Goal: Information Seeking & Learning: Learn about a topic

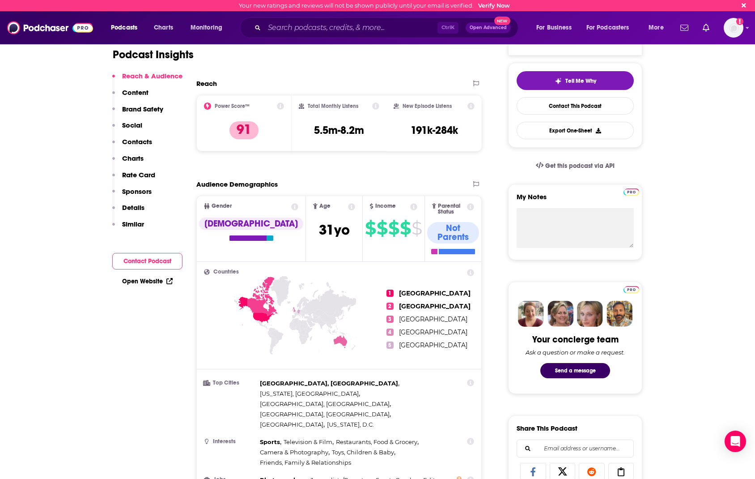
scroll to position [45, 0]
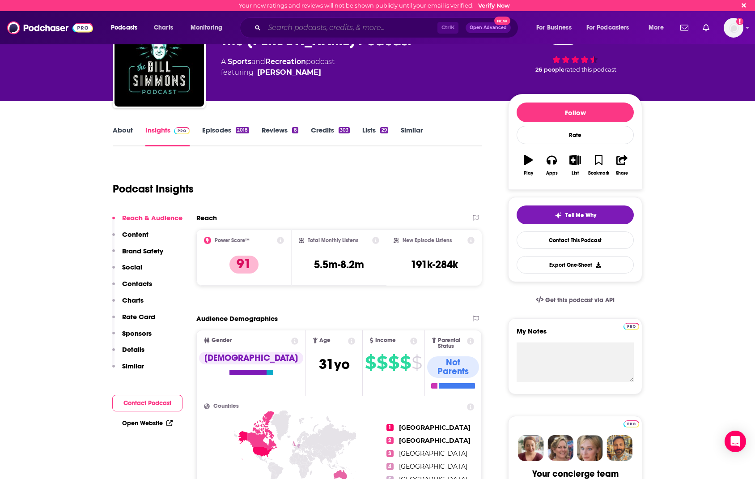
click at [314, 25] on input "Search podcasts, credits, & more..." at bounding box center [350, 28] width 173 height 14
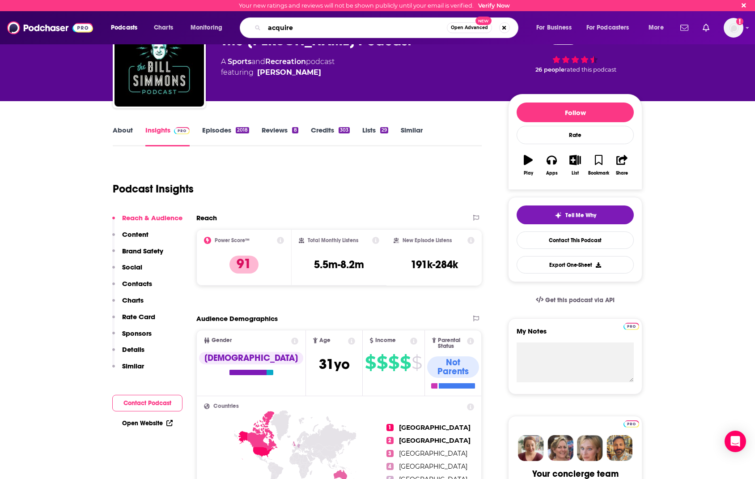
type input "acquired"
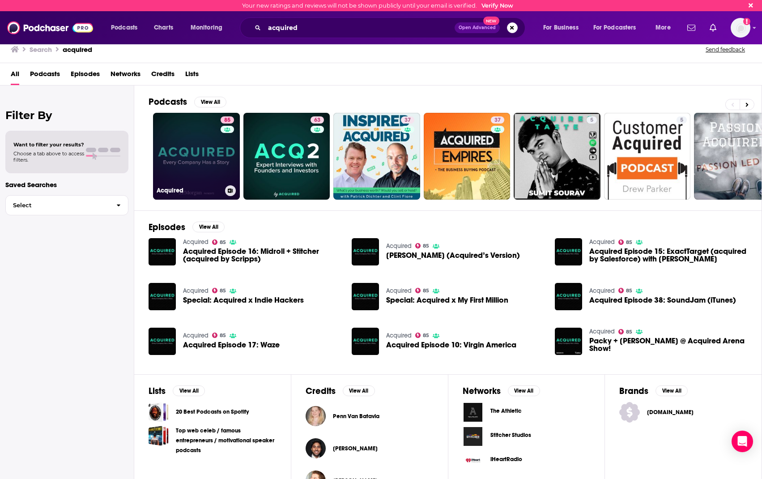
click at [202, 143] on link "85 Acquired" at bounding box center [196, 156] width 87 height 87
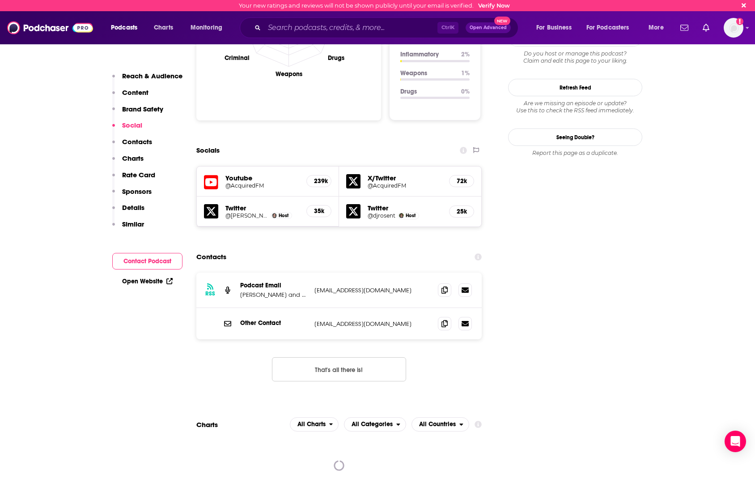
scroll to position [805, 0]
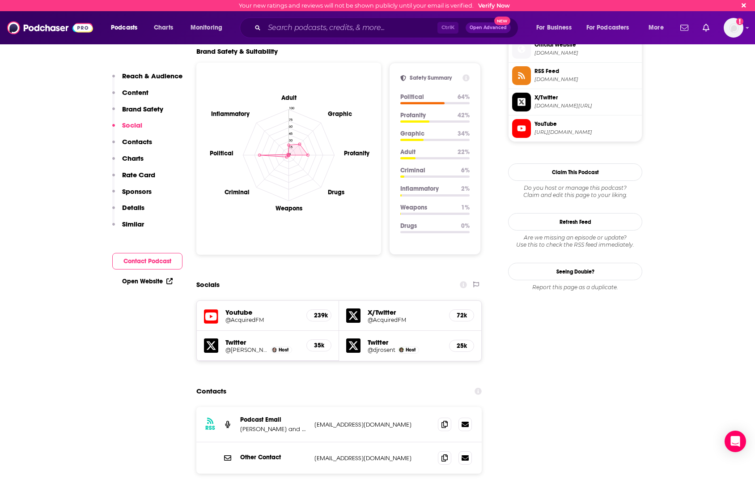
click at [139, 176] on p "Rate Card" at bounding box center [138, 174] width 33 height 8
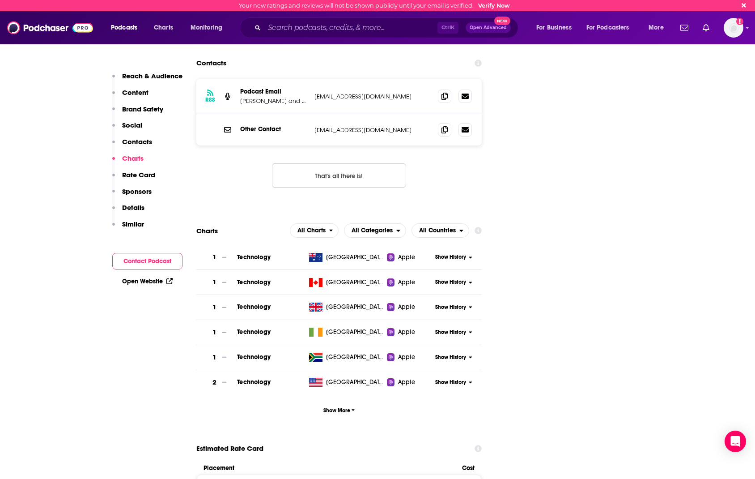
scroll to position [1267, 0]
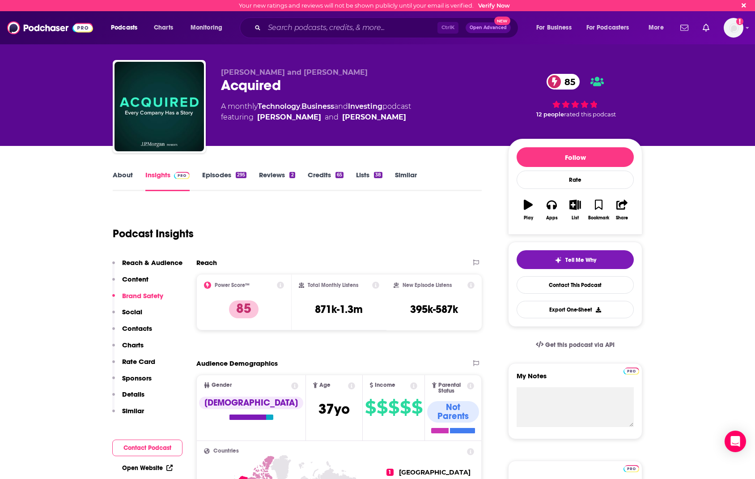
scroll to position [224, 0]
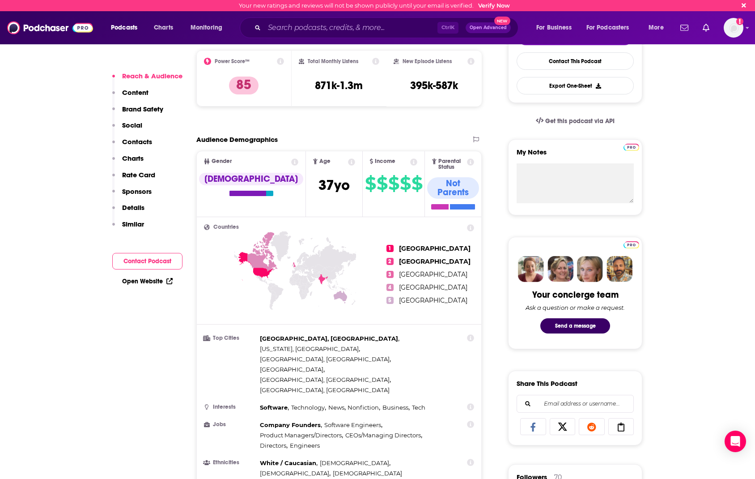
click at [123, 172] on p "Rate Card" at bounding box center [138, 174] width 33 height 8
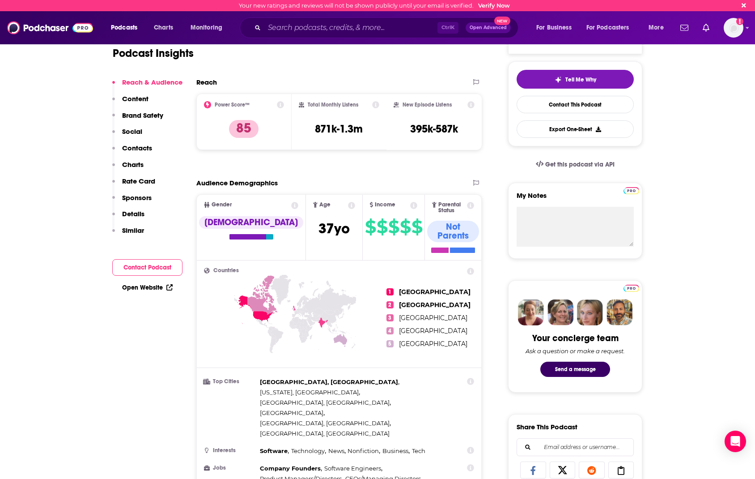
scroll to position [0, 0]
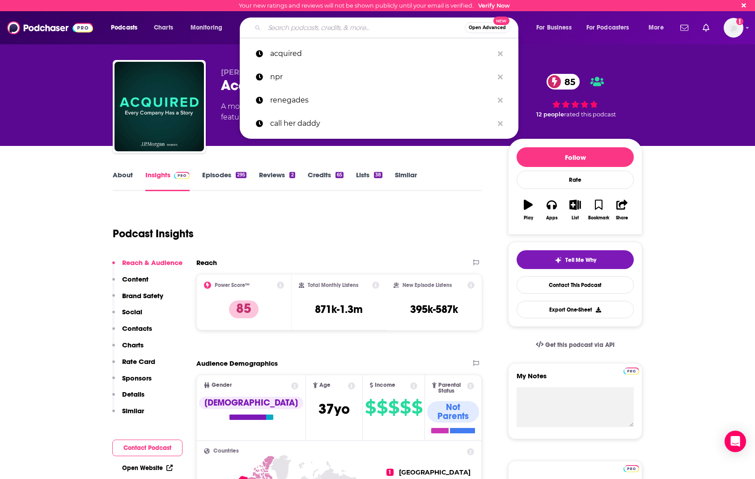
click at [329, 27] on input "Search podcasts, credits, & more..." at bounding box center [364, 28] width 200 height 14
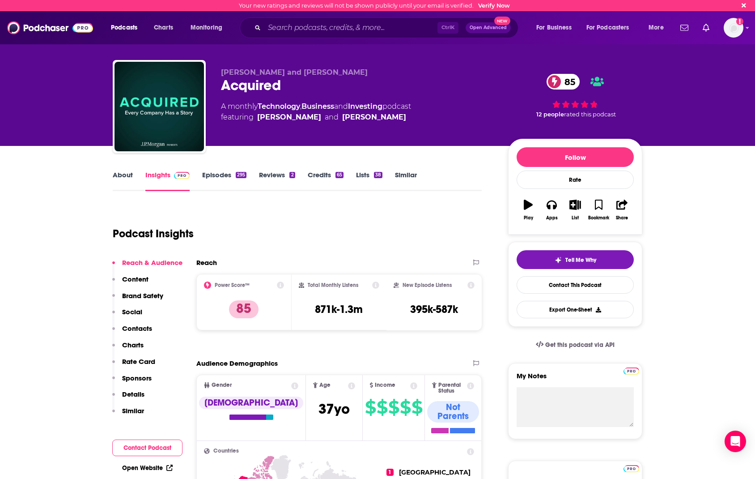
click at [144, 361] on p "Rate Card" at bounding box center [138, 361] width 33 height 8
click at [304, 31] on input "Search podcasts, credits, & more..." at bounding box center [350, 28] width 173 height 14
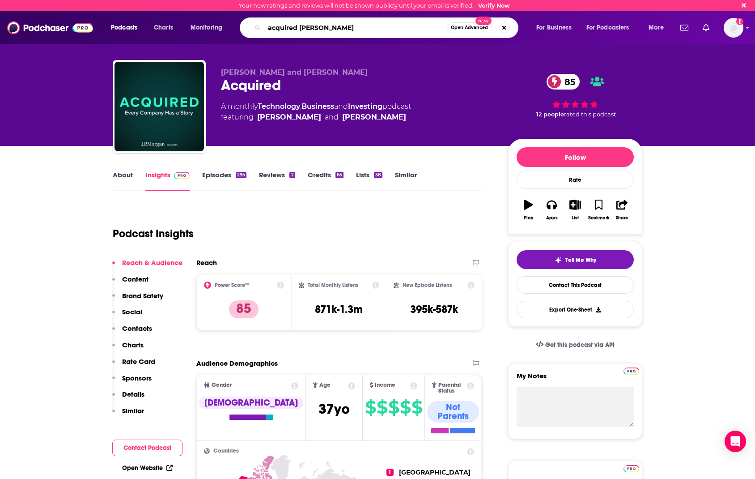
type input "acquired jamie dimon"
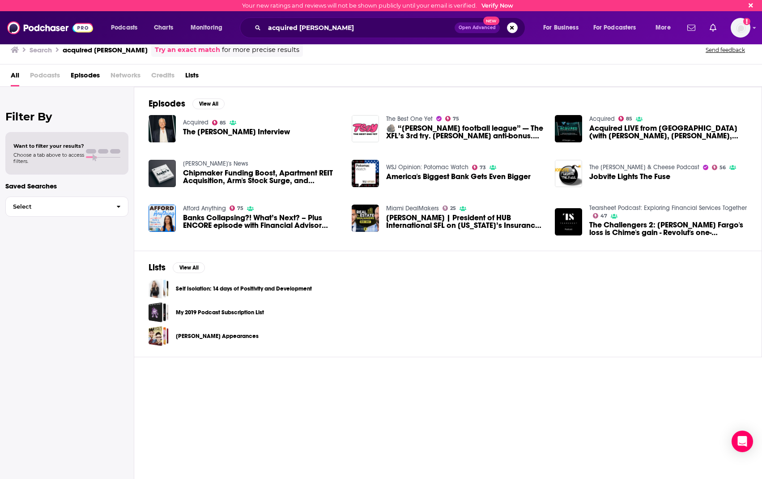
click at [228, 128] on span "The Jamie Dimon Interview" at bounding box center [236, 132] width 107 height 8
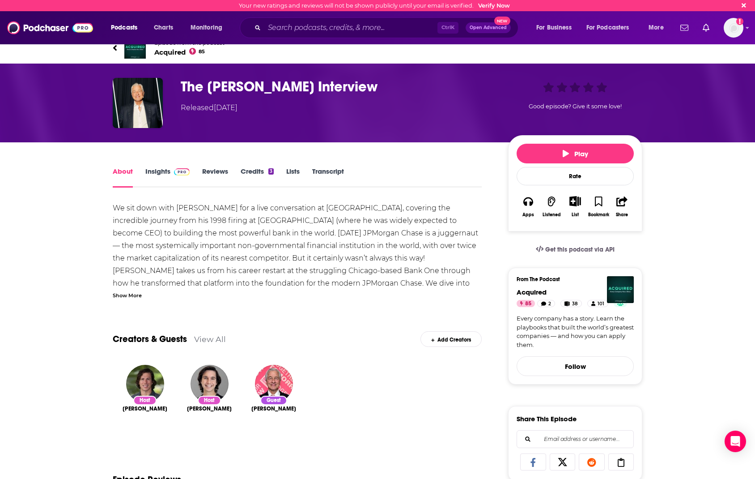
click at [161, 170] on link "Insights" at bounding box center [167, 177] width 44 height 21
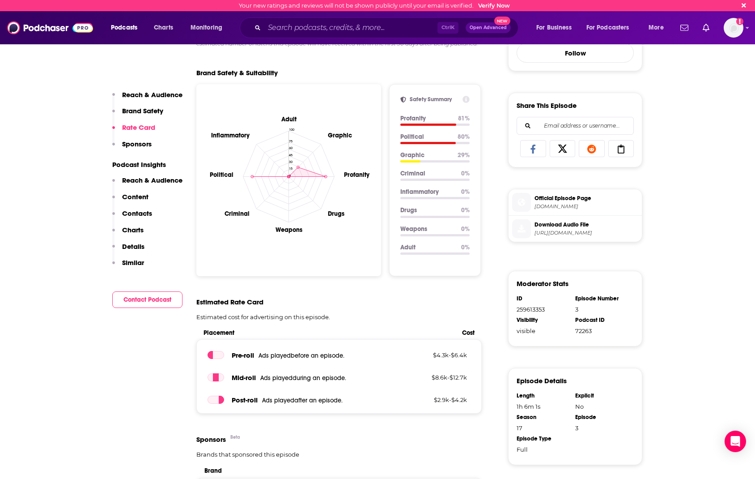
scroll to position [537, 0]
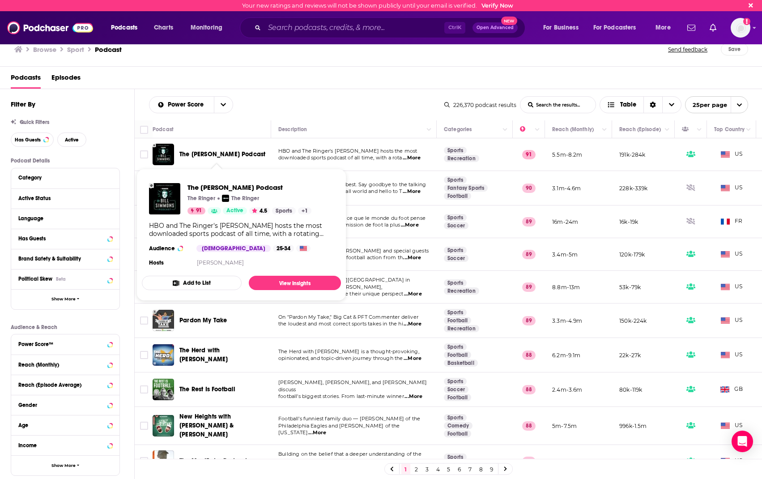
click at [221, 153] on span "The Bill Simmons Podcast" at bounding box center [222, 154] width 86 height 8
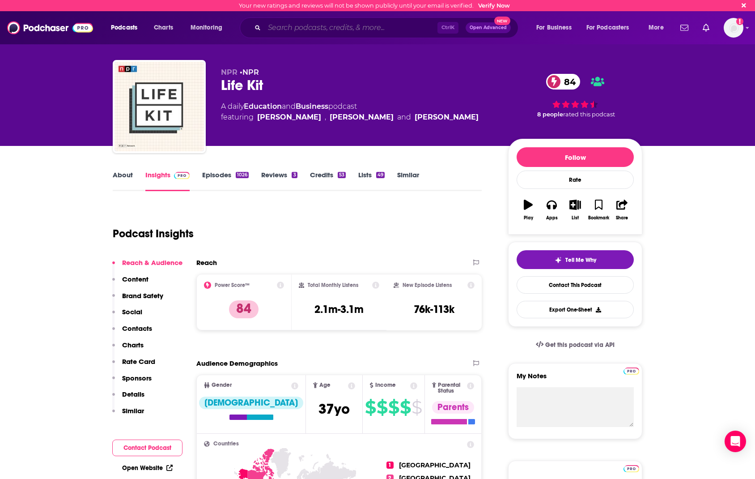
click at [301, 29] on input "Search podcasts, credits, & more..." at bounding box center [350, 28] width 173 height 14
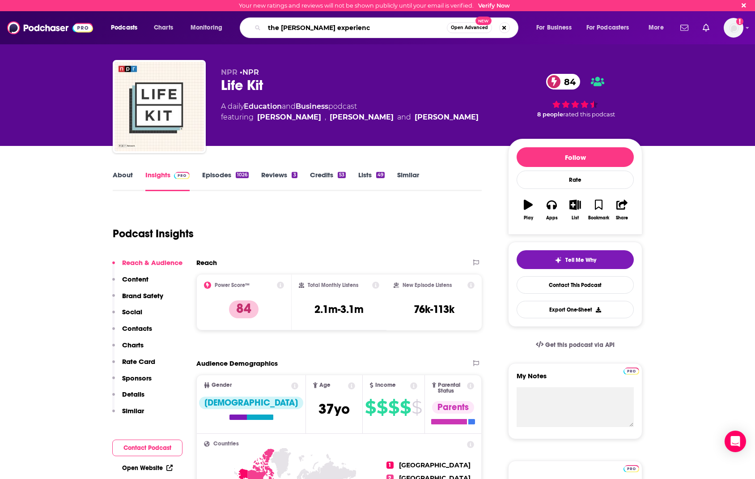
type input "the [PERSON_NAME] experience"
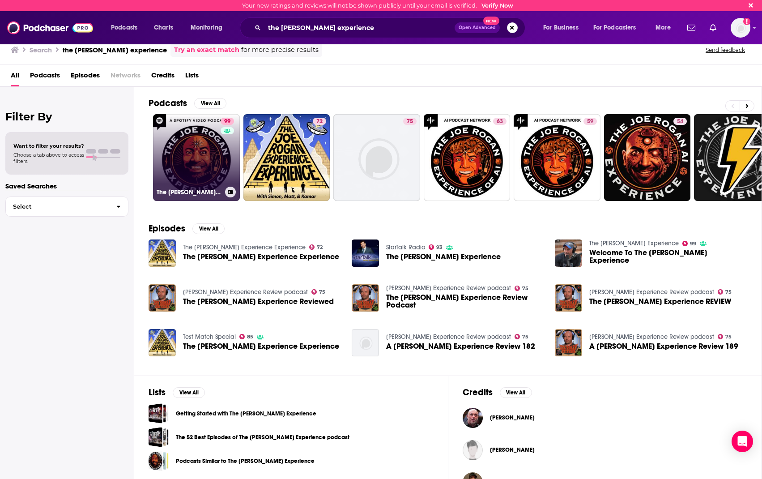
click at [201, 147] on link "99 The [PERSON_NAME] Experience" at bounding box center [196, 157] width 87 height 87
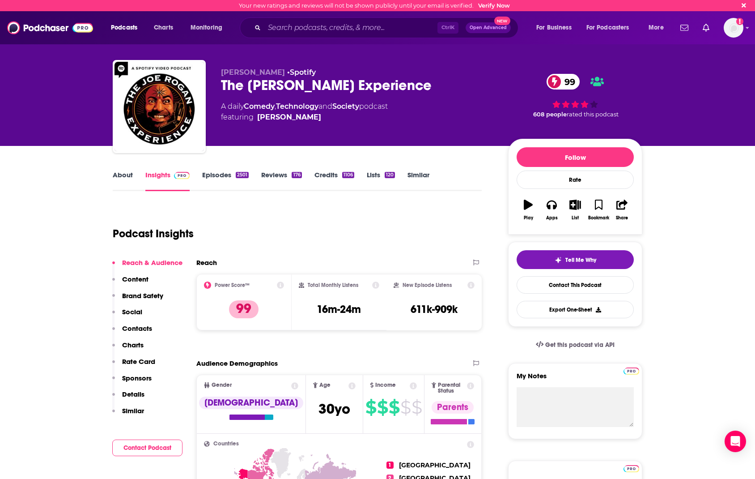
scroll to position [134, 0]
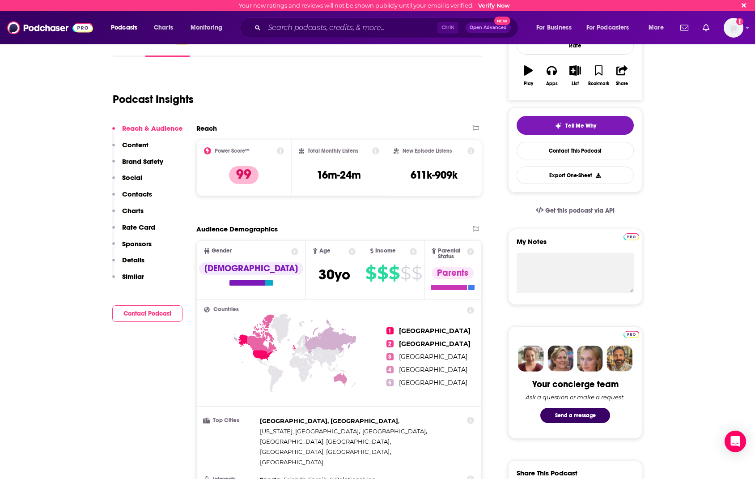
click at [149, 224] on p "Rate Card" at bounding box center [138, 227] width 33 height 8
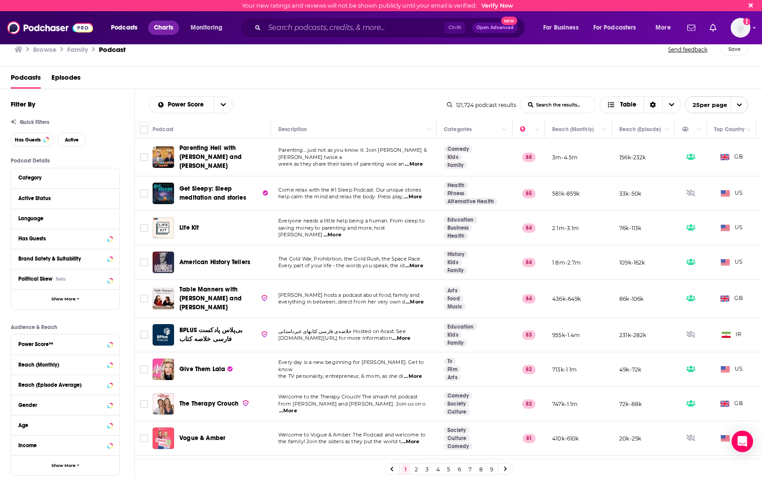
click at [166, 27] on span "Charts" at bounding box center [163, 27] width 19 height 13
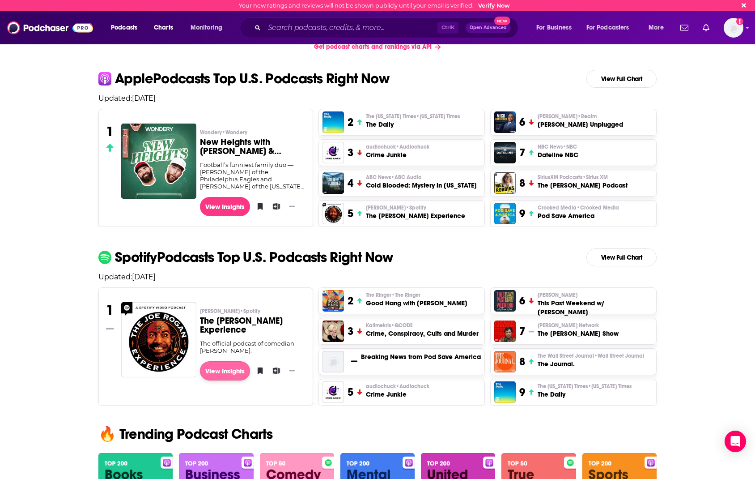
scroll to position [89, 0]
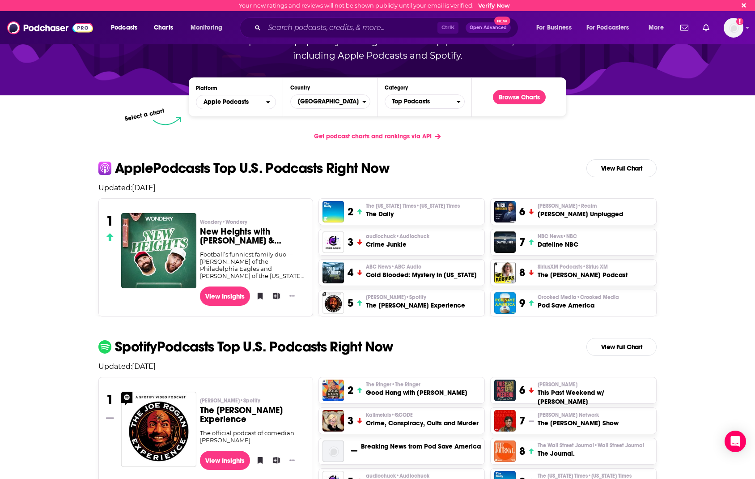
drag, startPoint x: 30, startPoint y: 187, endPoint x: 67, endPoint y: 161, distance: 45.3
click at [344, 22] on input "Search podcasts, credits, & more..." at bounding box center [350, 28] width 173 height 14
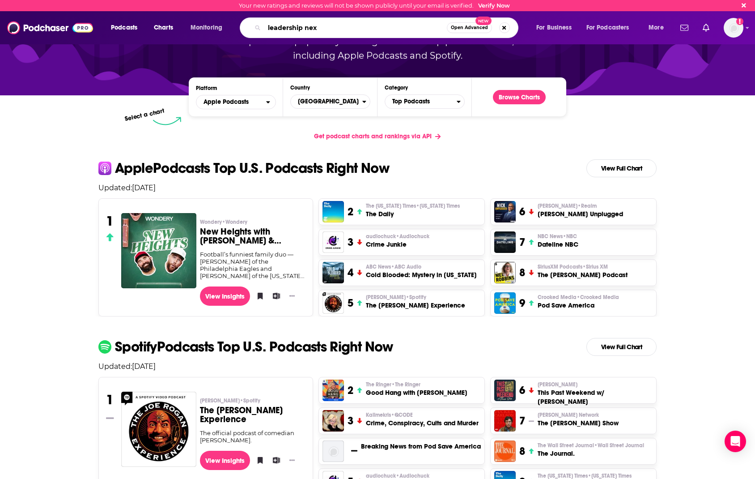
type input "leadership next"
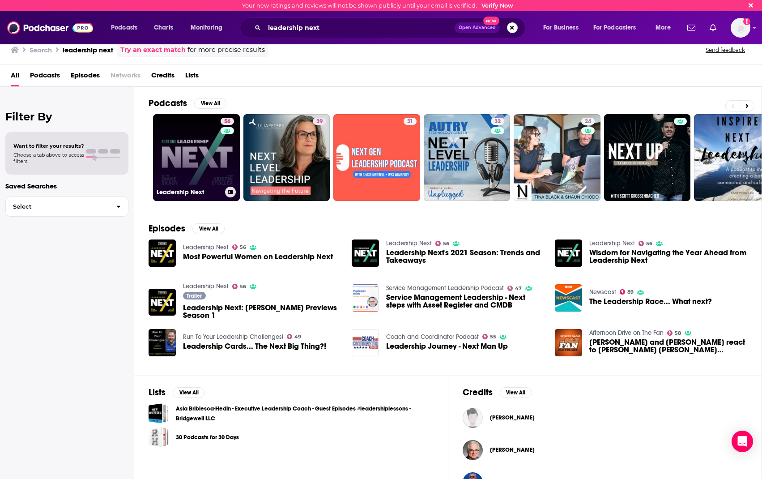
click at [214, 158] on link "56 Leadership Next" at bounding box center [196, 157] width 87 height 87
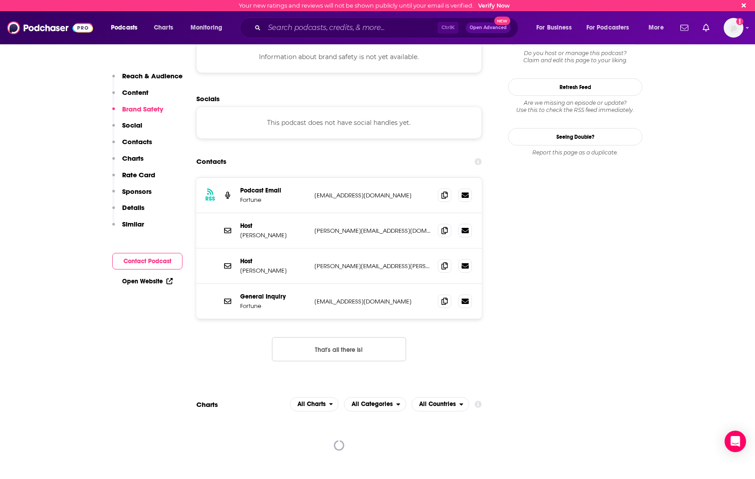
scroll to position [984, 0]
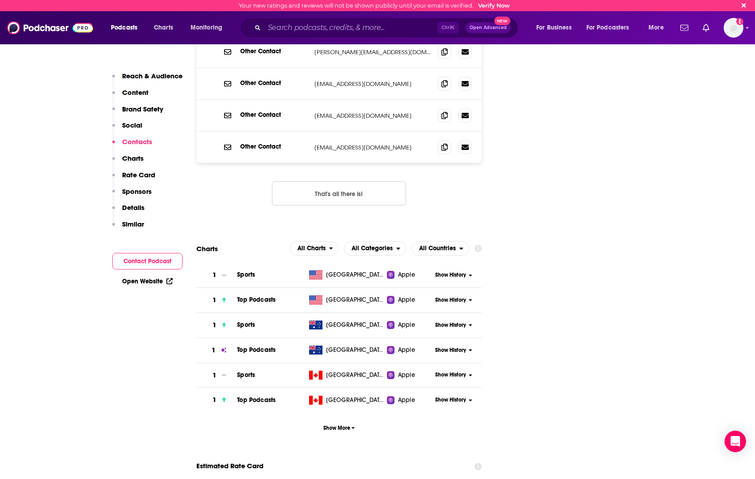
scroll to position [1342, 0]
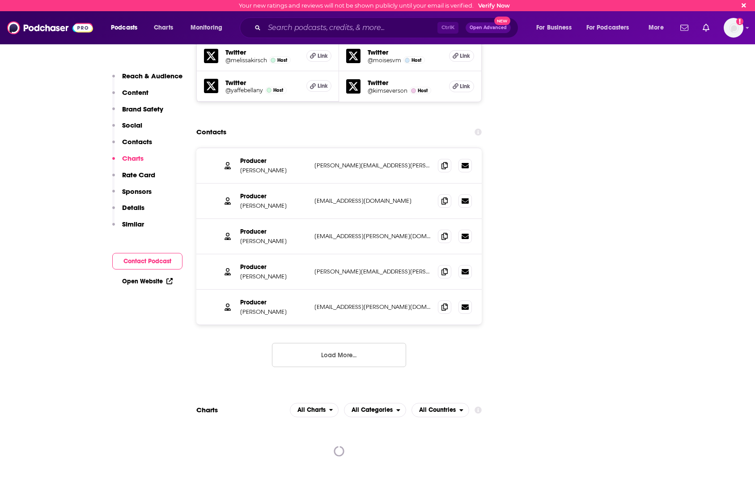
scroll to position [1521, 0]
